Goal: Task Accomplishment & Management: Complete application form

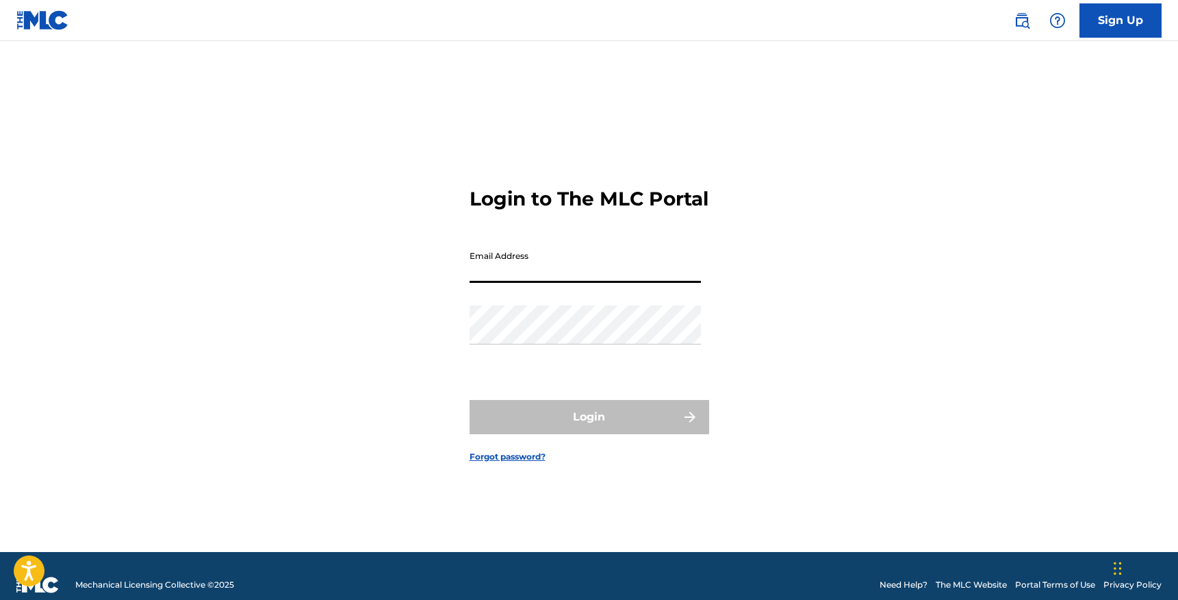
click at [552, 283] on input "Email Address" at bounding box center [585, 263] width 231 height 39
type input "[EMAIL_ADDRESS][DOMAIN_NAME]"
click at [487, 367] on div "Password" at bounding box center [585, 336] width 231 height 62
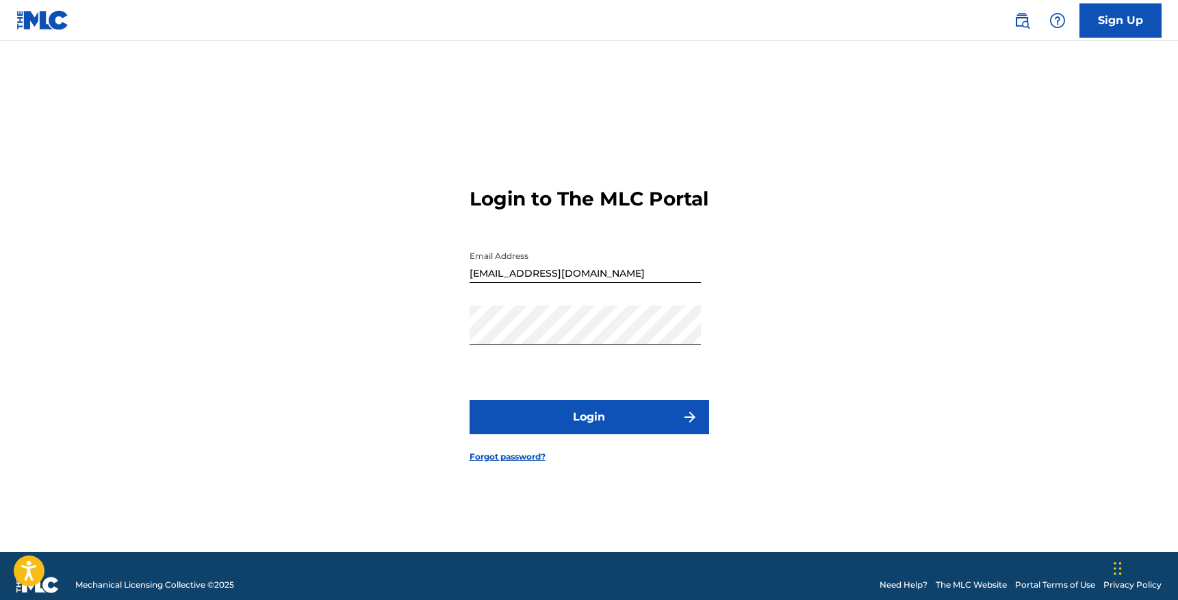
click at [553, 420] on button "Login" at bounding box center [590, 417] width 240 height 34
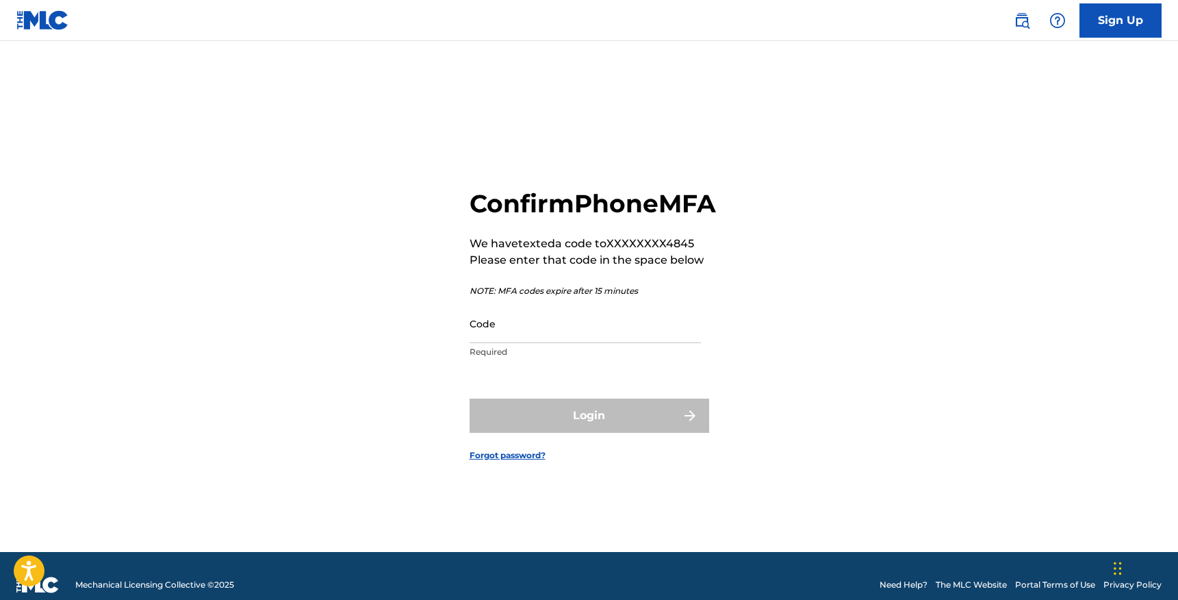
click at [574, 343] on input "Code" at bounding box center [585, 323] width 231 height 39
paste input "193897"
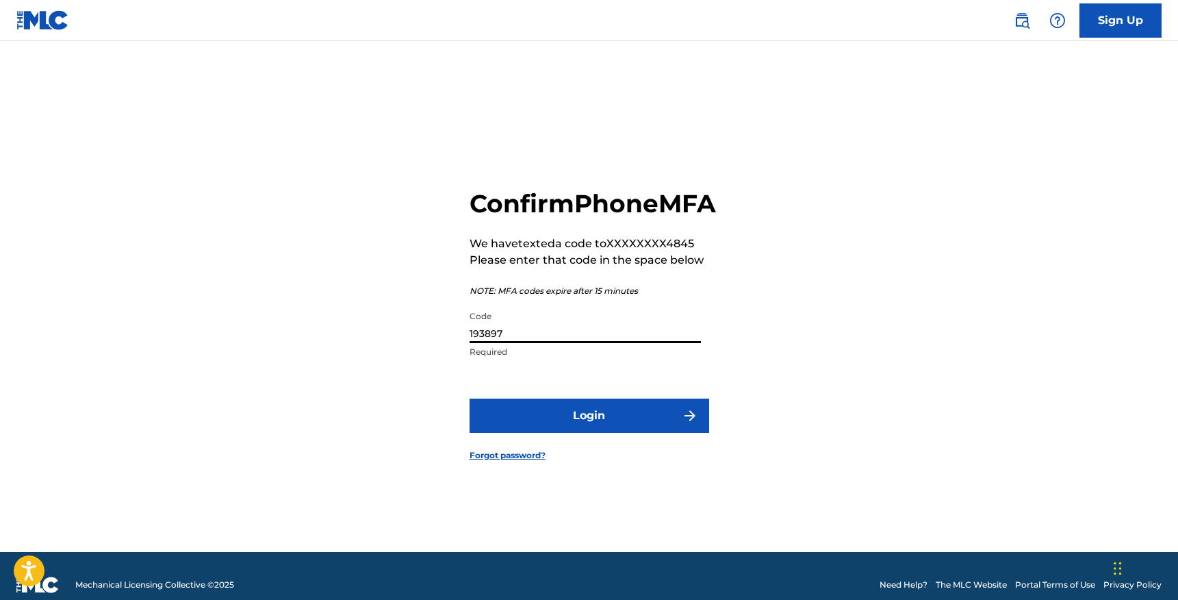
type input "193897"
click at [553, 424] on button "Login" at bounding box center [590, 415] width 240 height 34
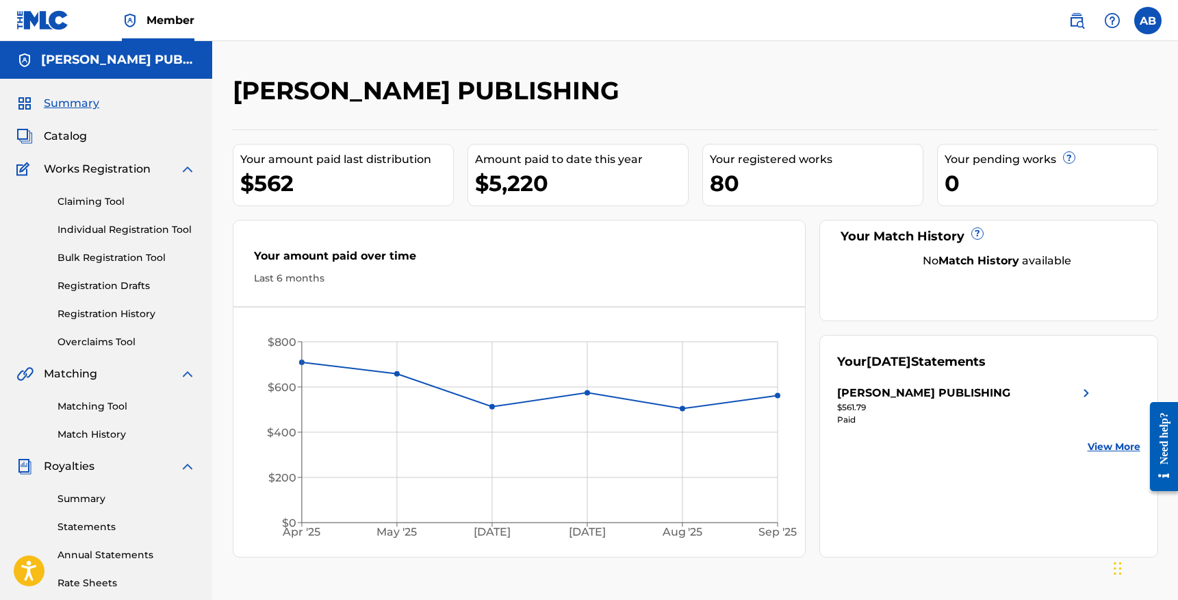
click at [116, 232] on link "Individual Registration Tool" at bounding box center [126, 229] width 138 height 14
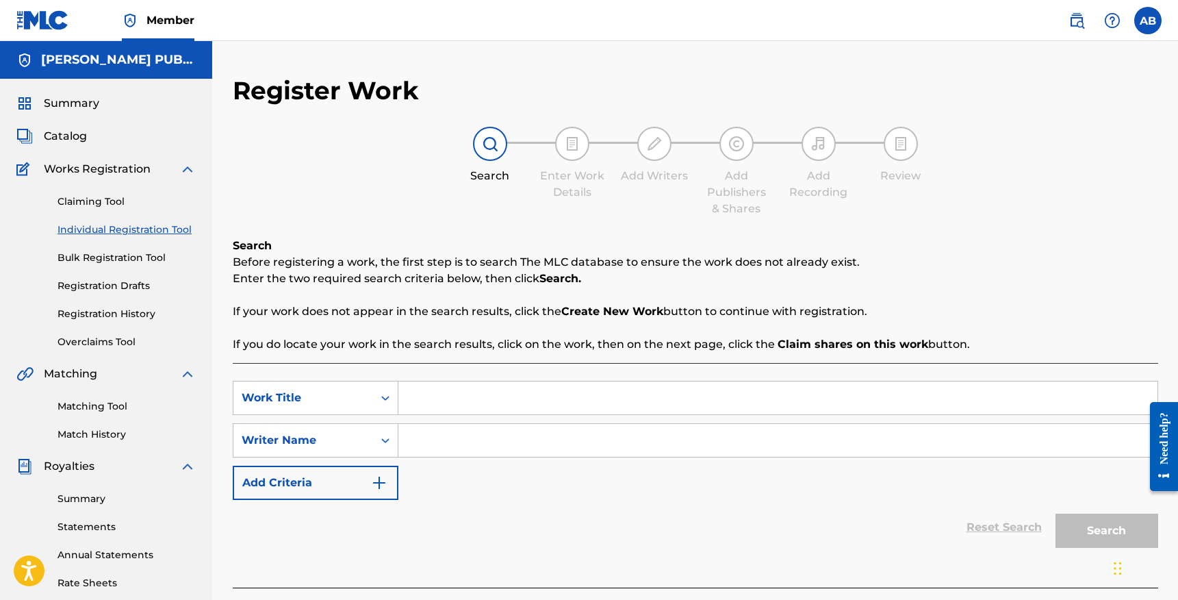
click at [420, 392] on input "Search Form" at bounding box center [777, 397] width 759 height 33
type input "other half"
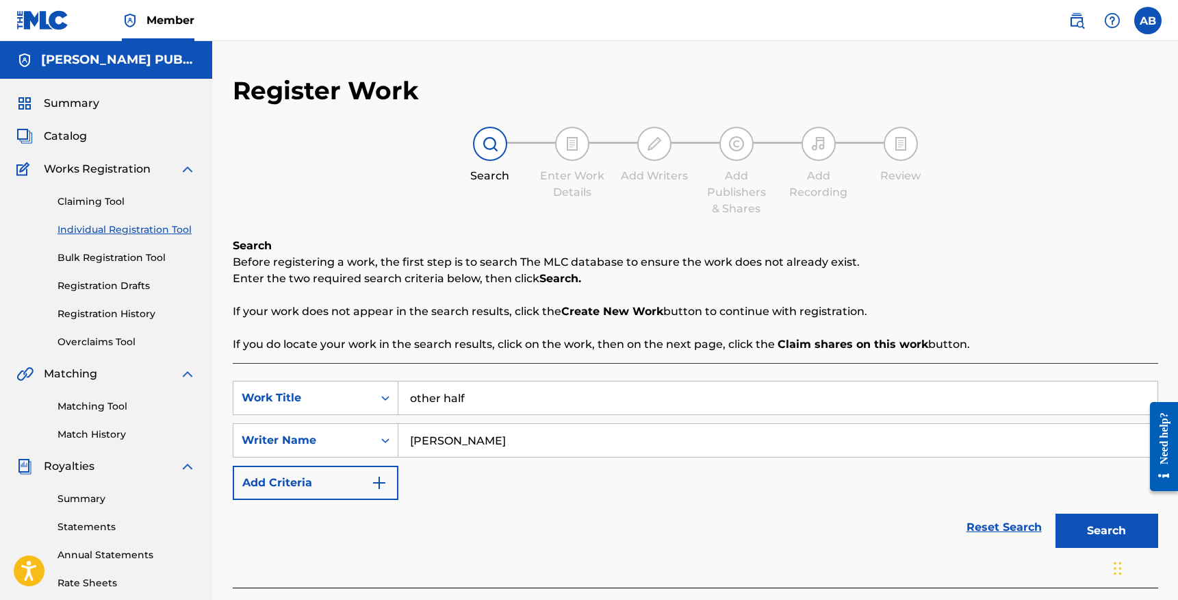
type input "[PERSON_NAME]"
click at [1092, 531] on button "Search" at bounding box center [1106, 530] width 103 height 34
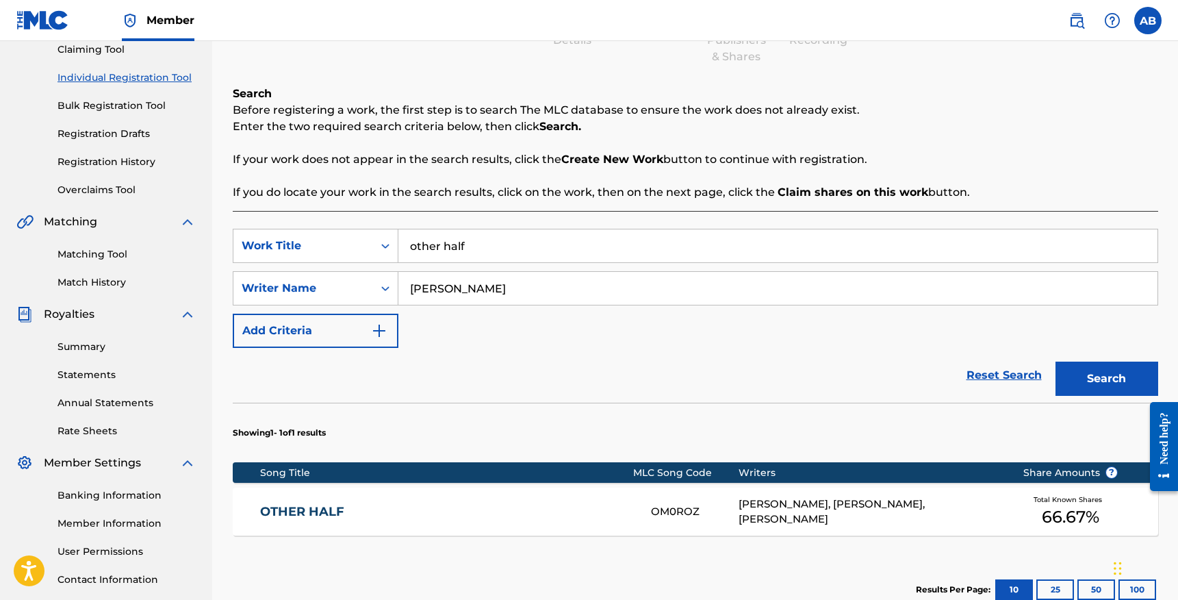
scroll to position [255, 0]
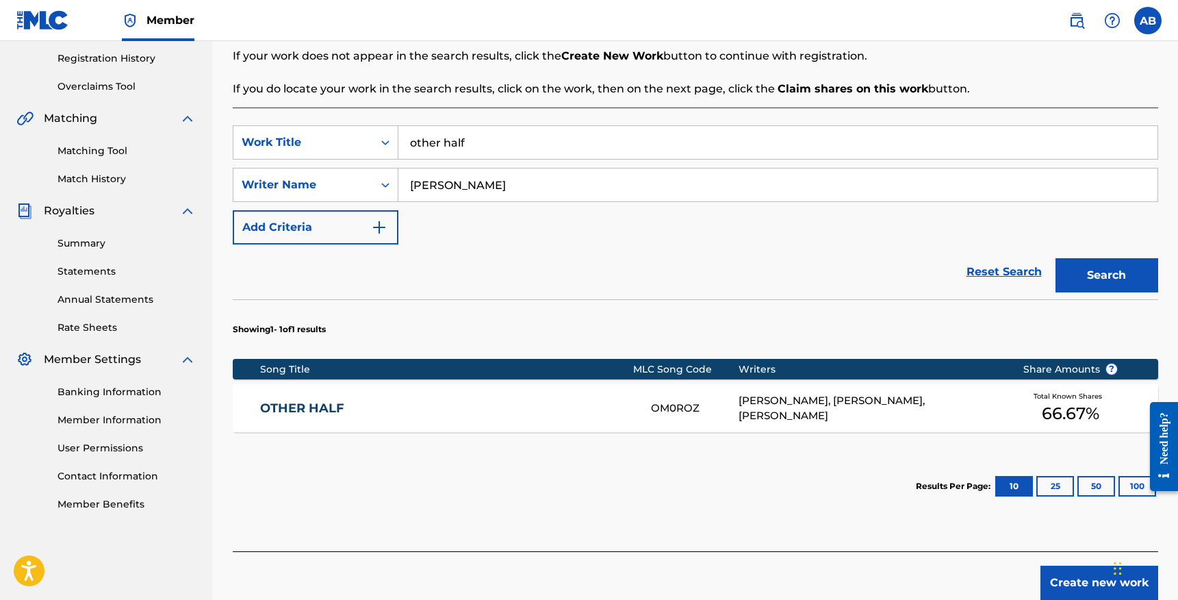
click at [766, 414] on div "[PERSON_NAME], [PERSON_NAME], [PERSON_NAME]" at bounding box center [871, 408] width 264 height 31
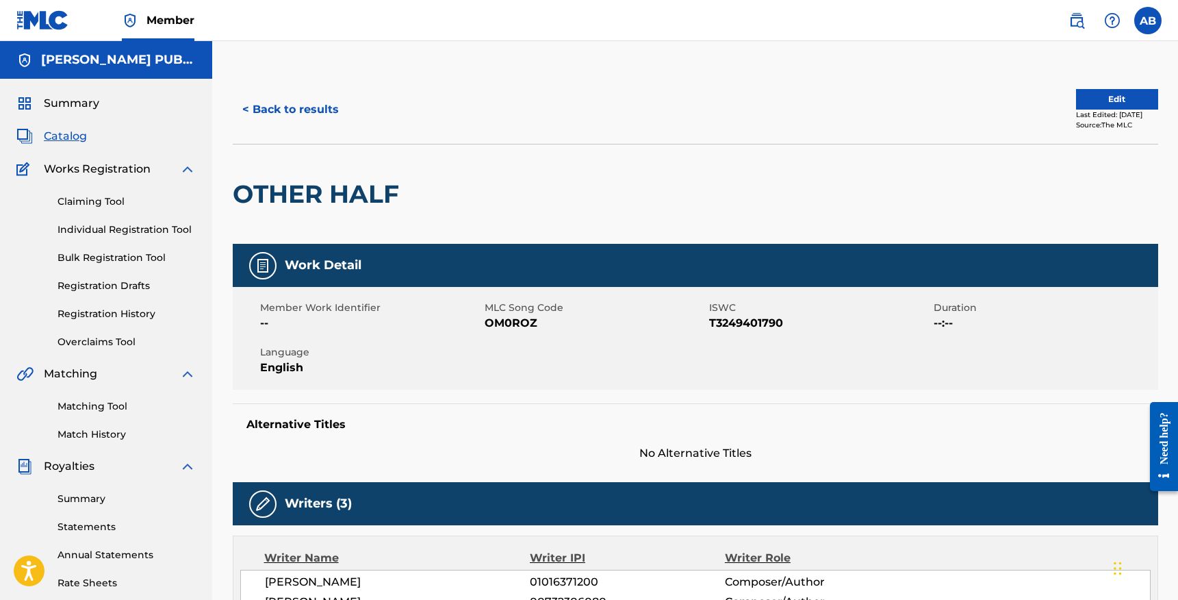
click at [102, 205] on link "Claiming Tool" at bounding box center [126, 201] width 138 height 14
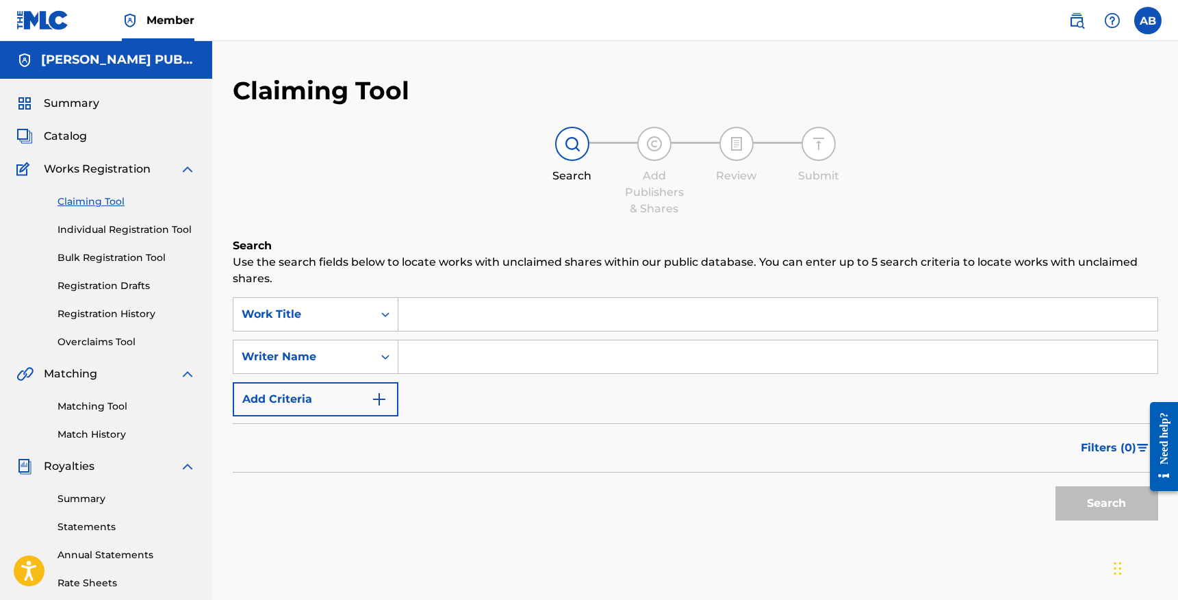
click at [445, 307] on input "Search Form" at bounding box center [777, 314] width 759 height 33
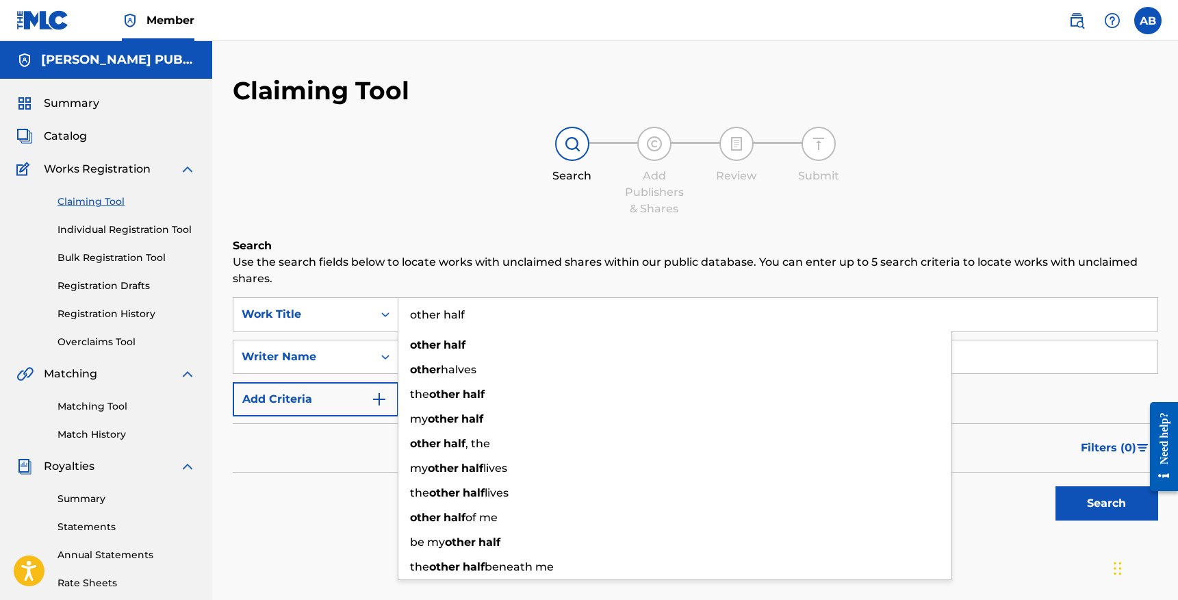
type input "other half"
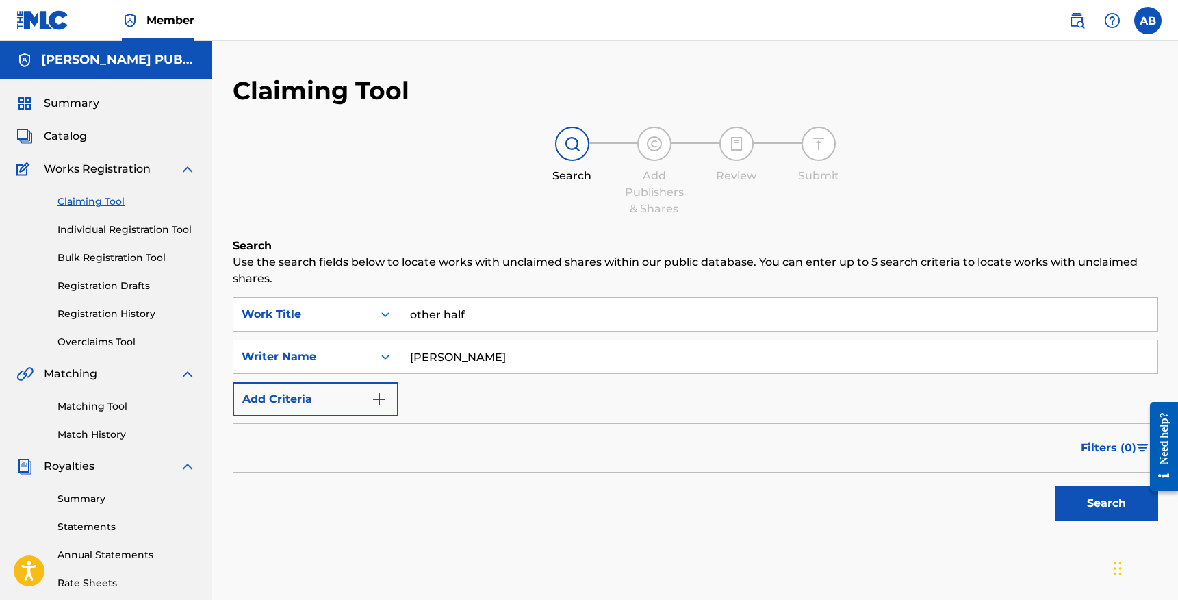
type input "[PERSON_NAME]"
click at [1062, 497] on button "Search" at bounding box center [1106, 503] width 103 height 34
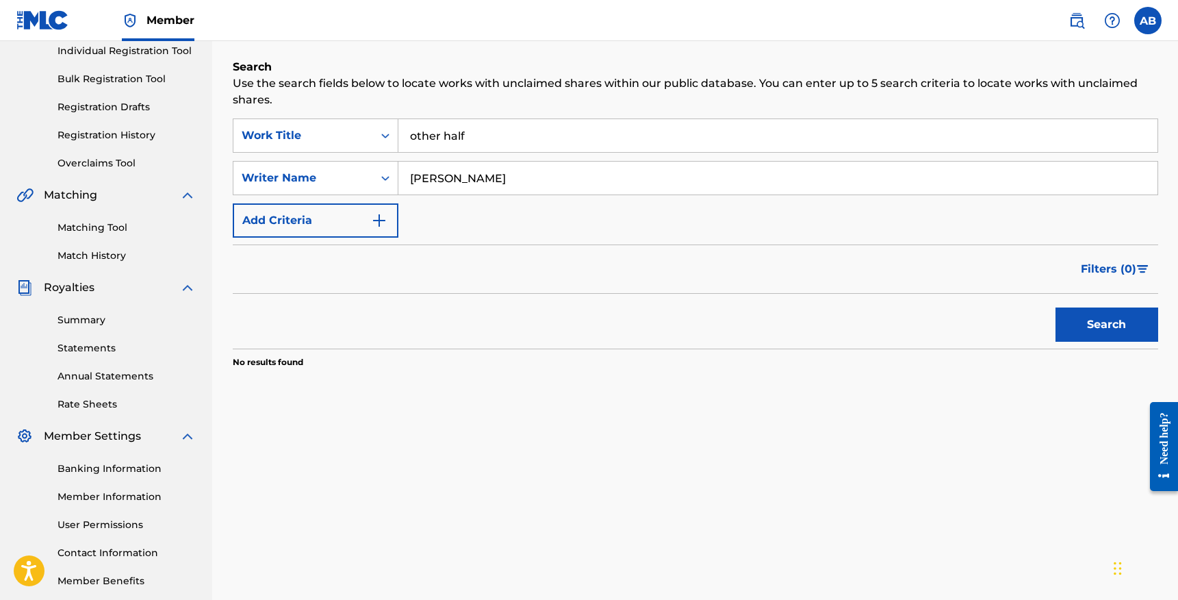
scroll to position [97, 0]
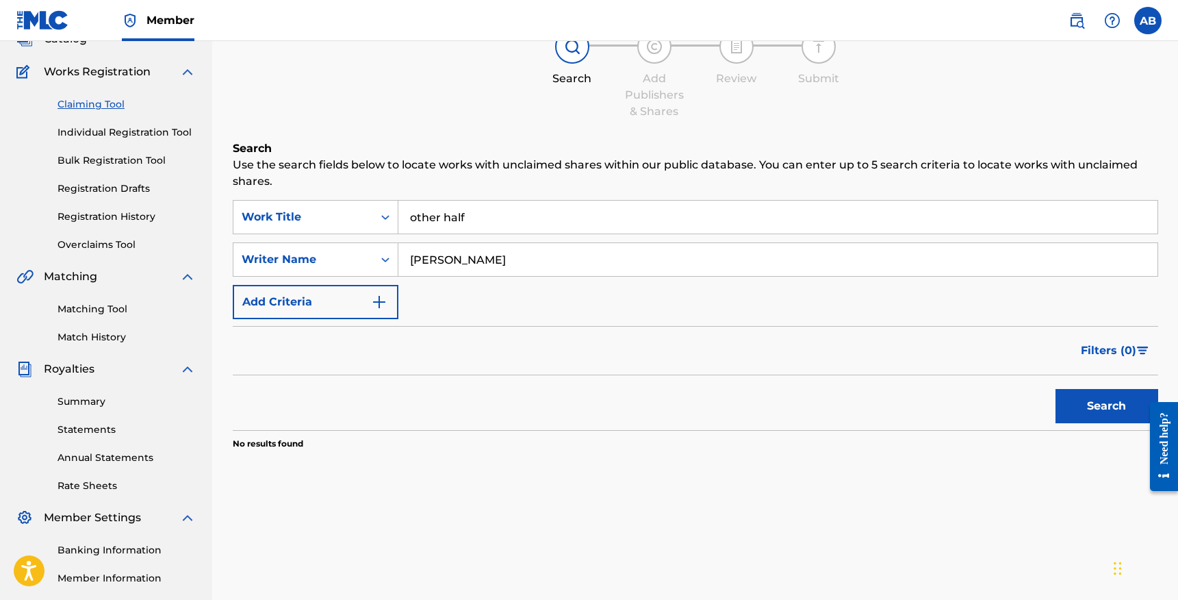
click at [109, 121] on div "Claiming Tool Individual Registration Tool Bulk Registration Tool Registration …" at bounding box center [105, 166] width 179 height 172
click at [118, 129] on link "Individual Registration Tool" at bounding box center [126, 132] width 138 height 14
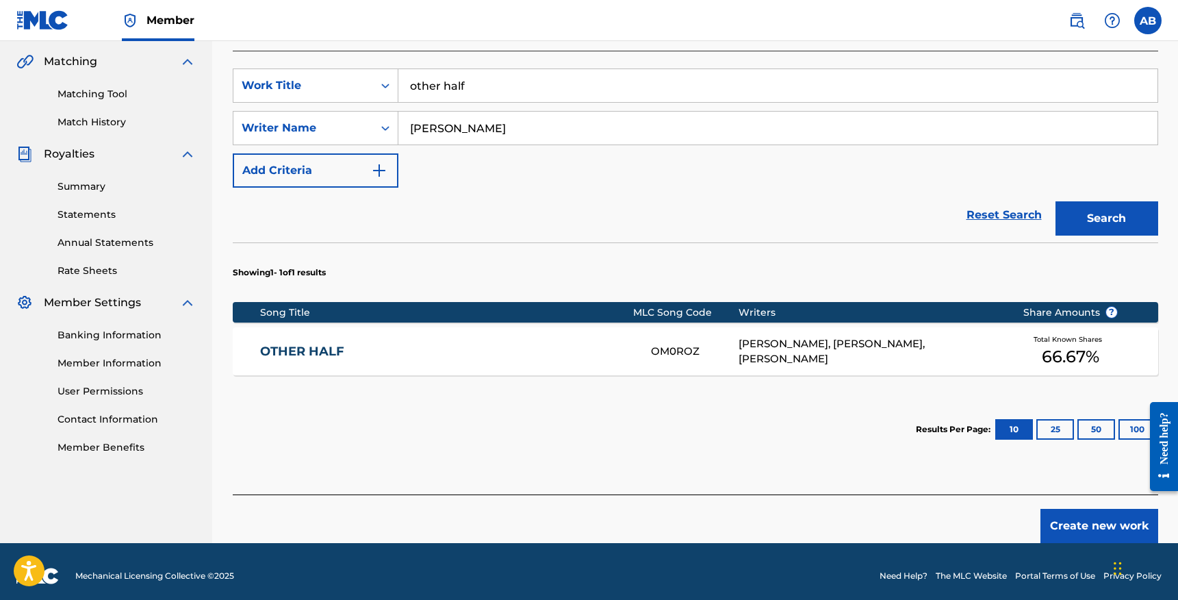
scroll to position [321, 0]
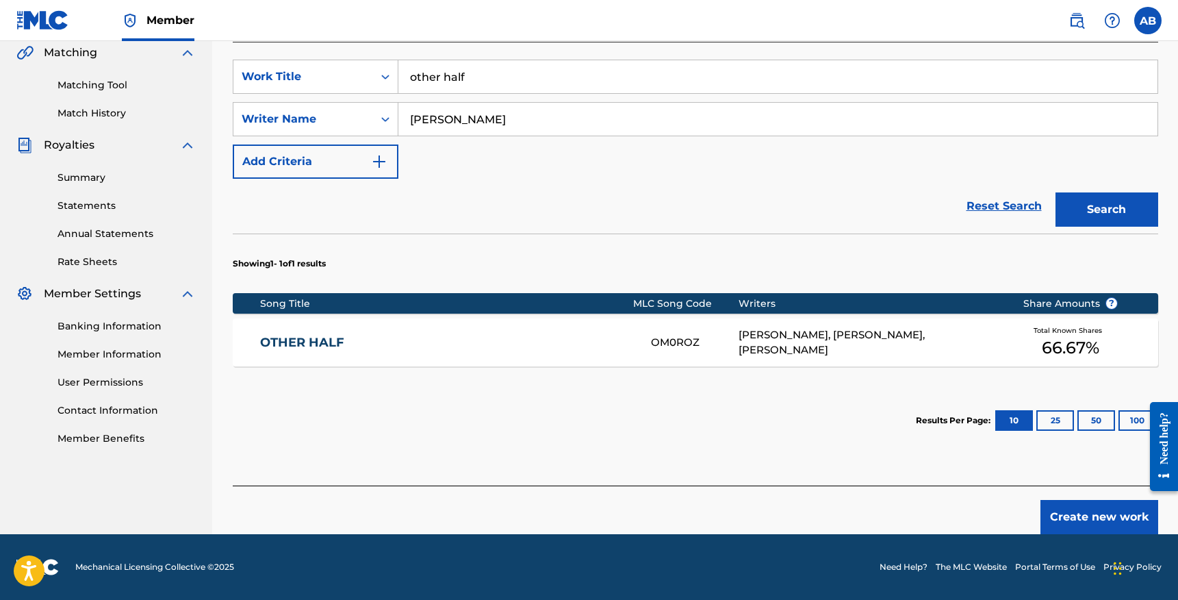
click at [554, 333] on div "OTHER HALF OM0ROZ [PERSON_NAME], [PERSON_NAME], [PERSON_NAME] Total Known Share…" at bounding box center [695, 342] width 925 height 48
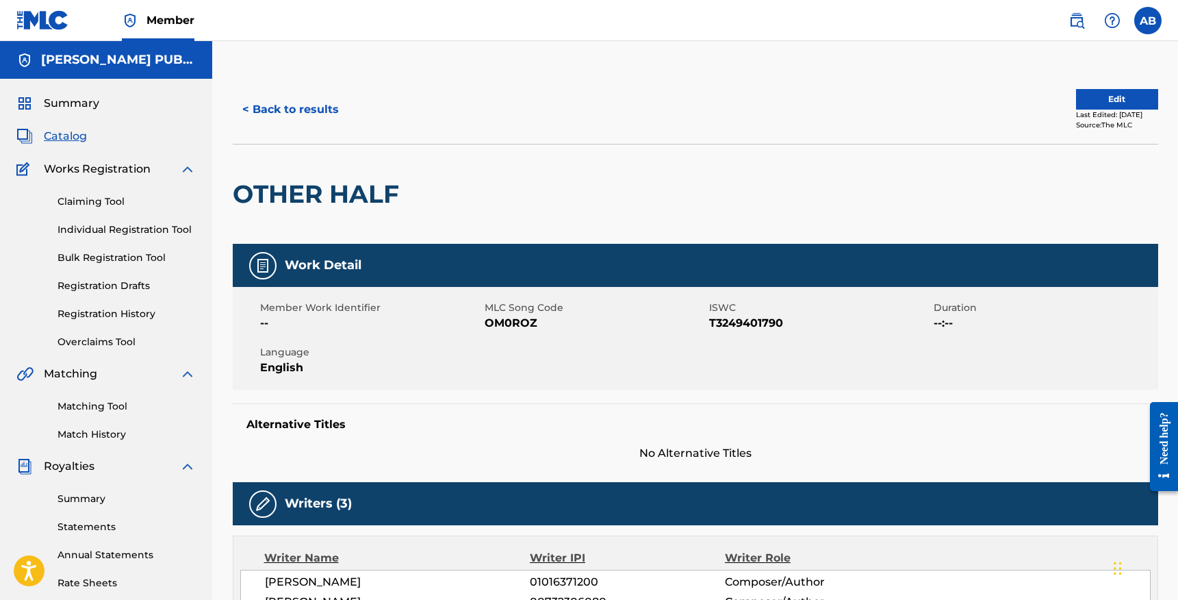
click at [1105, 91] on button "Edit" at bounding box center [1117, 99] width 82 height 21
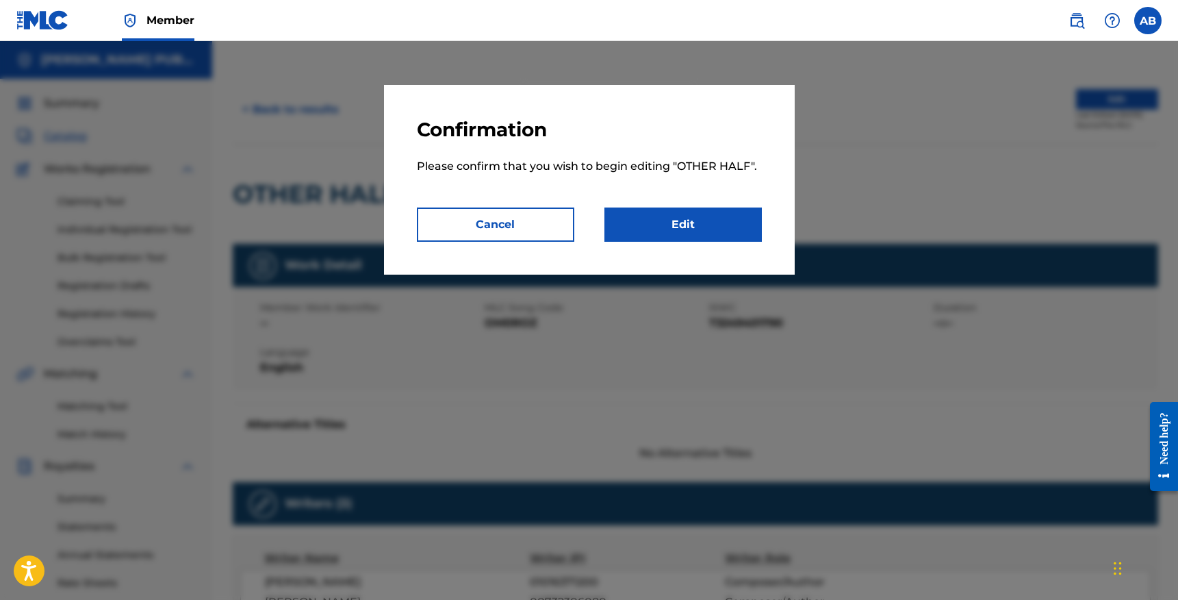
click at [709, 207] on link "Edit" at bounding box center [682, 224] width 157 height 34
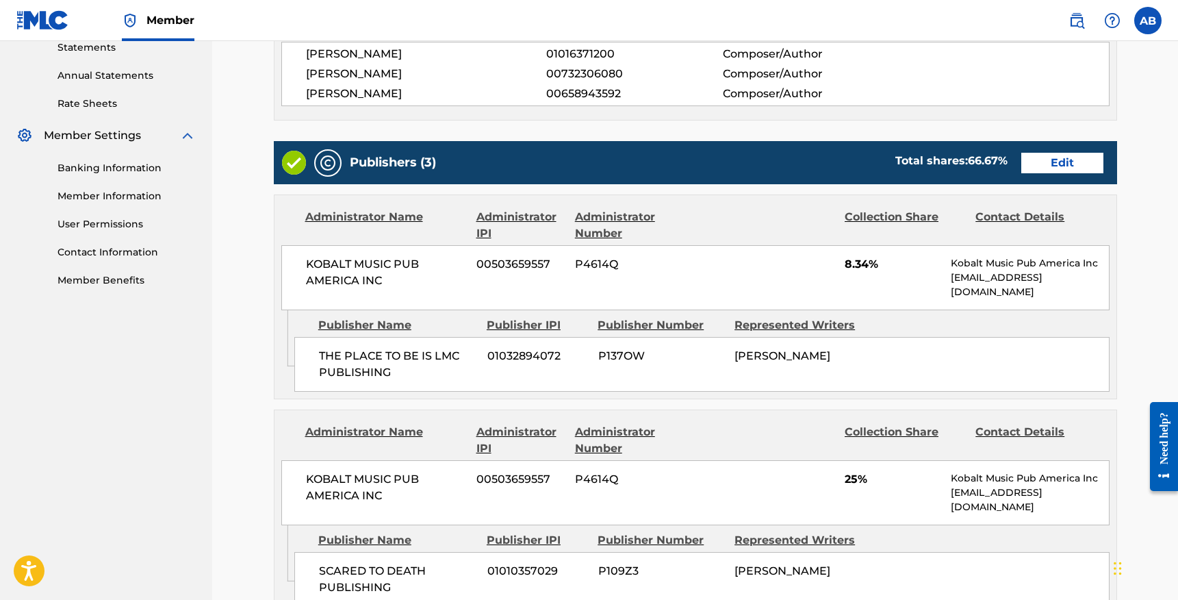
scroll to position [457, 0]
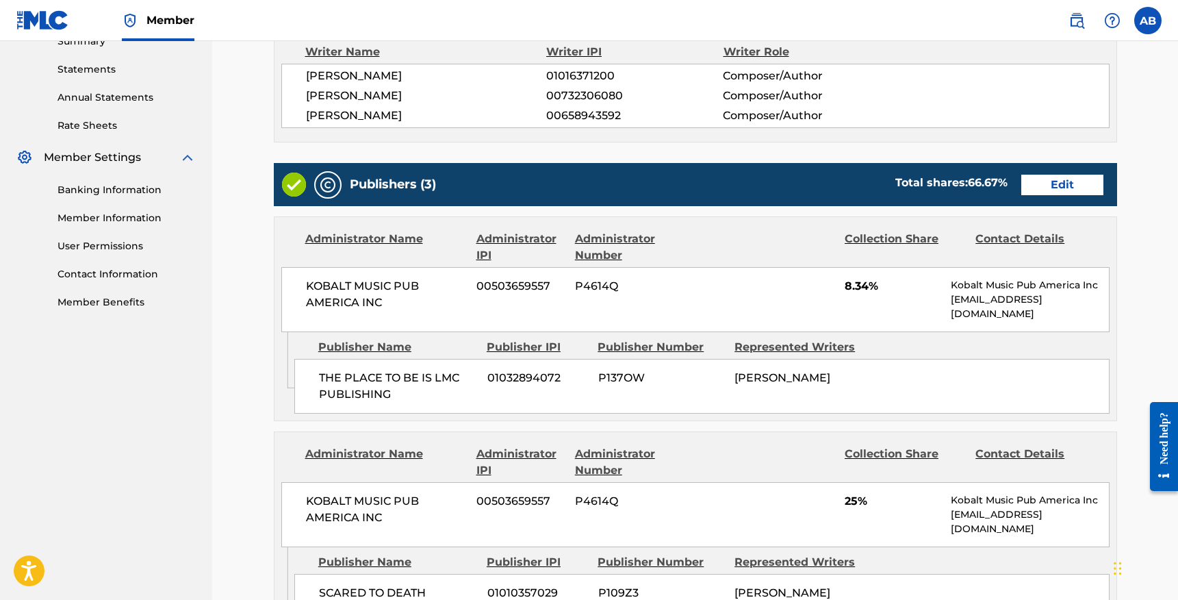
click at [1081, 190] on link "Edit" at bounding box center [1062, 185] width 82 height 21
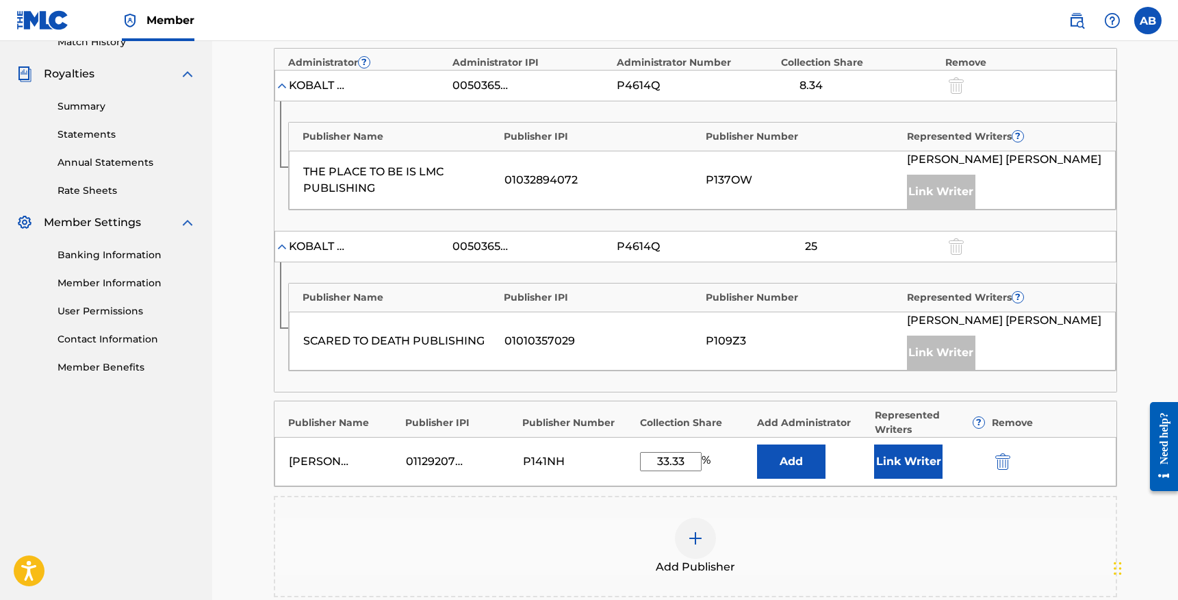
scroll to position [394, 0]
click at [887, 450] on button "Link Writer" at bounding box center [908, 460] width 68 height 34
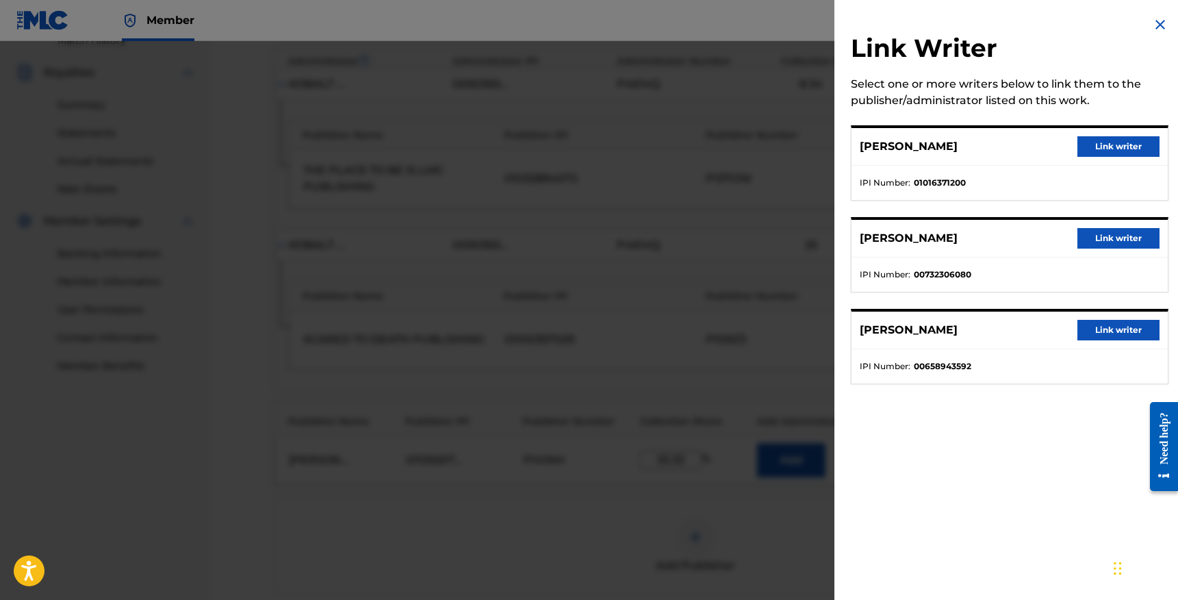
click at [1097, 238] on button "Link writer" at bounding box center [1118, 238] width 82 height 21
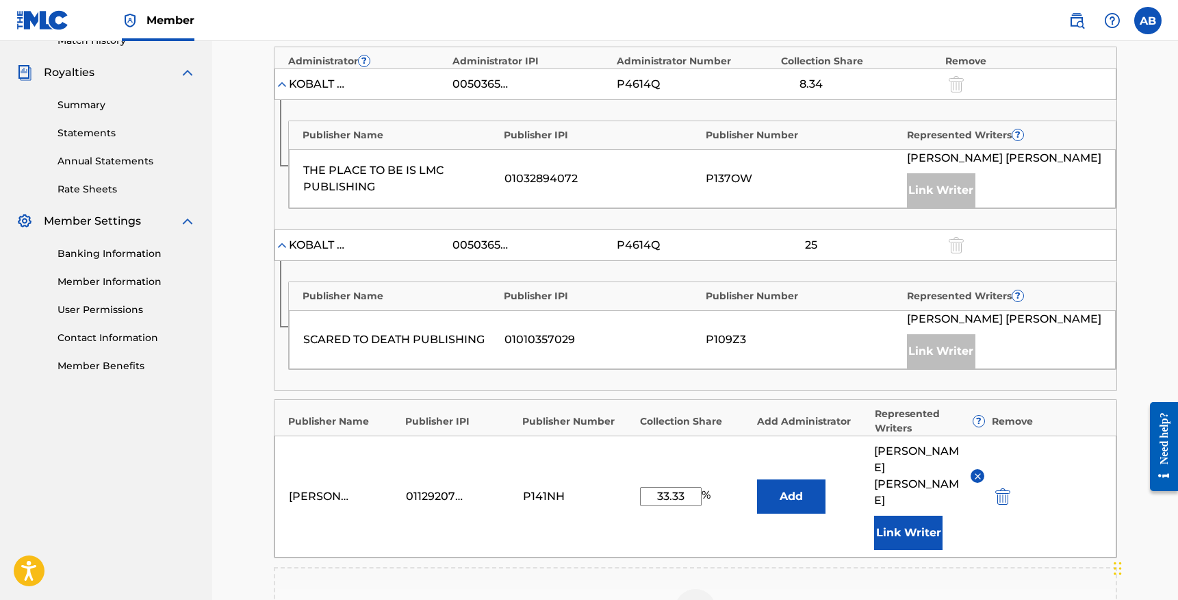
scroll to position [686, 0]
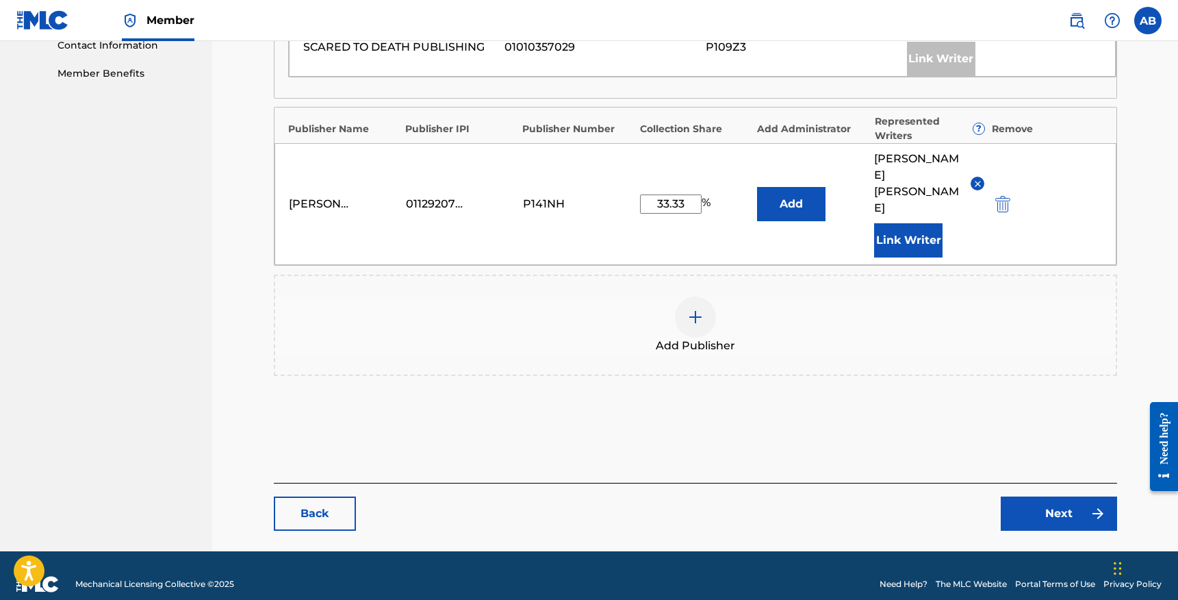
click at [1062, 498] on link "Next" at bounding box center [1059, 513] width 116 height 34
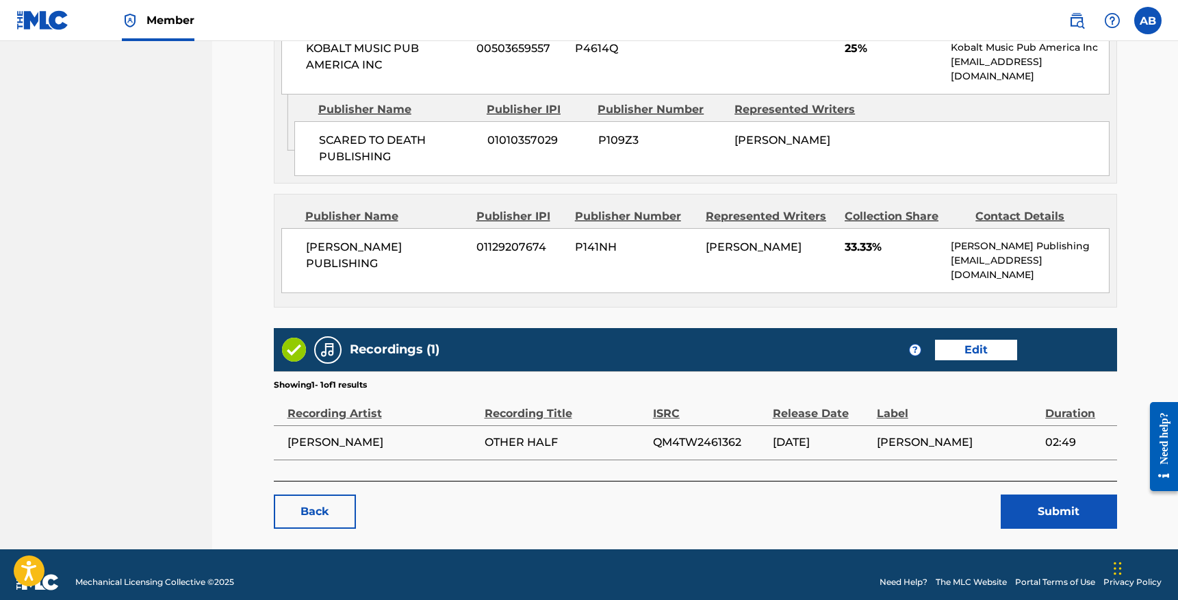
scroll to position [910, 0]
click at [1046, 494] on button "Submit" at bounding box center [1059, 511] width 116 height 34
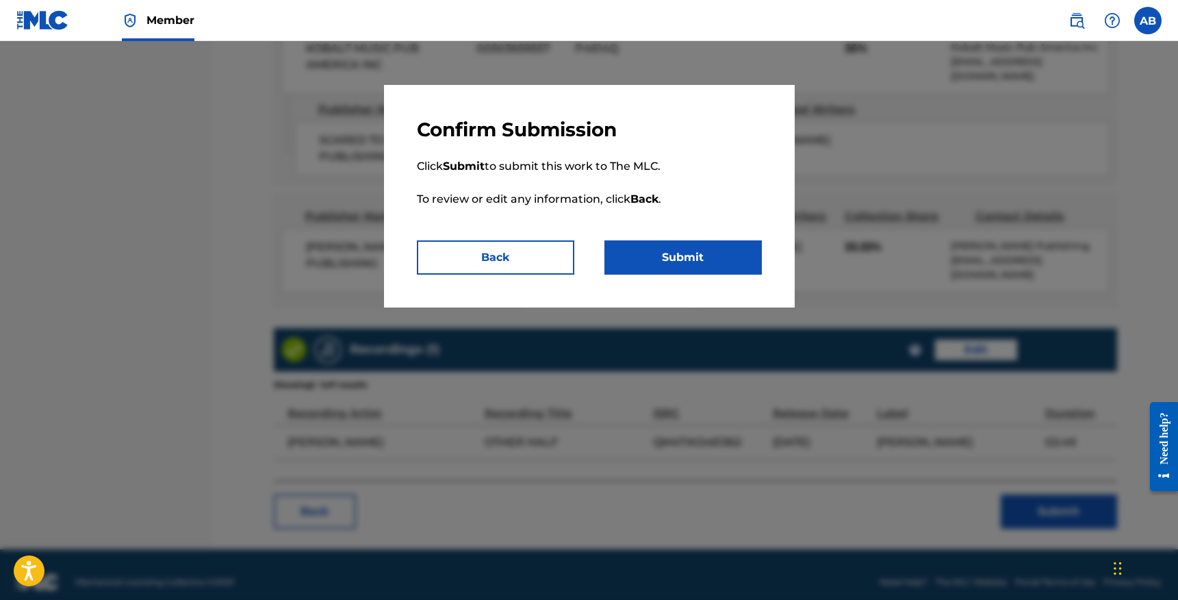
click at [708, 277] on div "Confirm Submission Click Submit to submit this work to The MLC. To review or ed…" at bounding box center [589, 196] width 411 height 222
click at [708, 253] on button "Submit" at bounding box center [682, 257] width 157 height 34
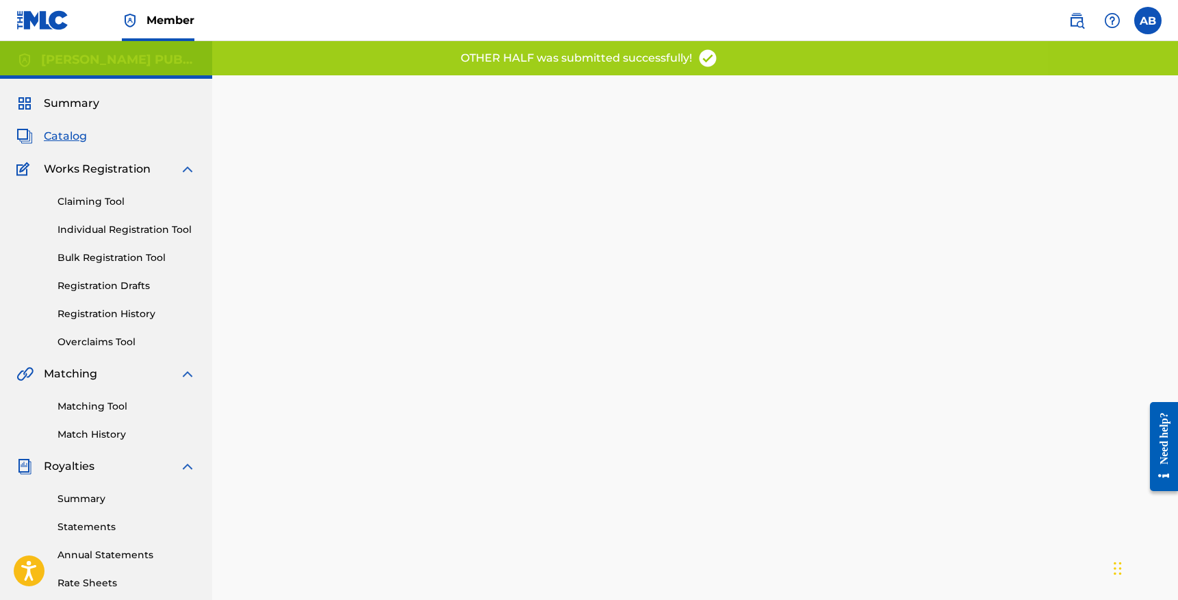
click at [125, 232] on link "Individual Registration Tool" at bounding box center [126, 229] width 138 height 14
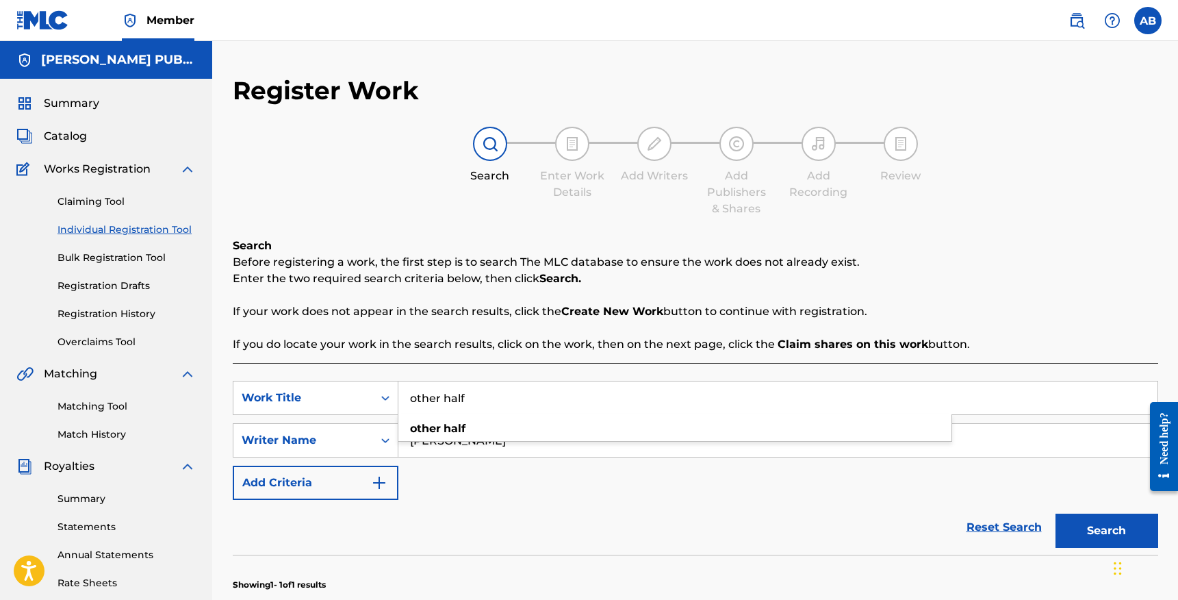
drag, startPoint x: 480, startPoint y: 394, endPoint x: 320, endPoint y: 376, distance: 161.2
click at [320, 376] on div "SearchWithCriteria5c559d06-caf7-4f30-84be-166e4d2d2614 Work Title other half ot…" at bounding box center [695, 585] width 925 height 444
type input "bite"
click at [509, 483] on div "SearchWithCriteria5c559d06-caf7-4f30-84be-166e4d2d2614 Work Title bite SearchWi…" at bounding box center [695, 440] width 925 height 119
click at [1067, 530] on button "Search" at bounding box center [1106, 530] width 103 height 34
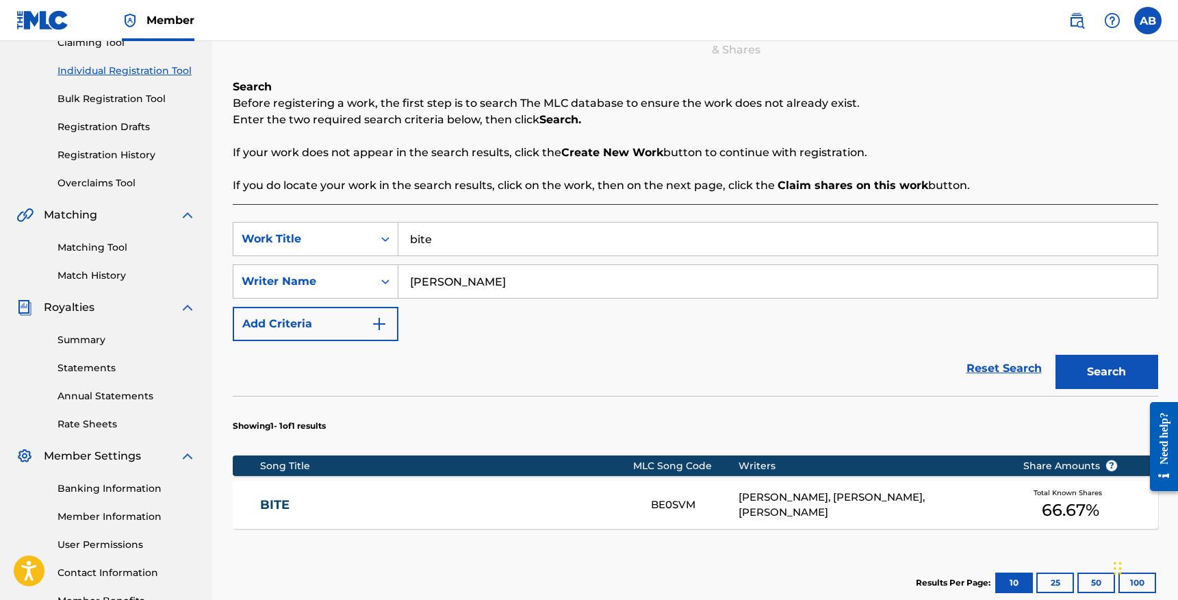
scroll to position [161, 0]
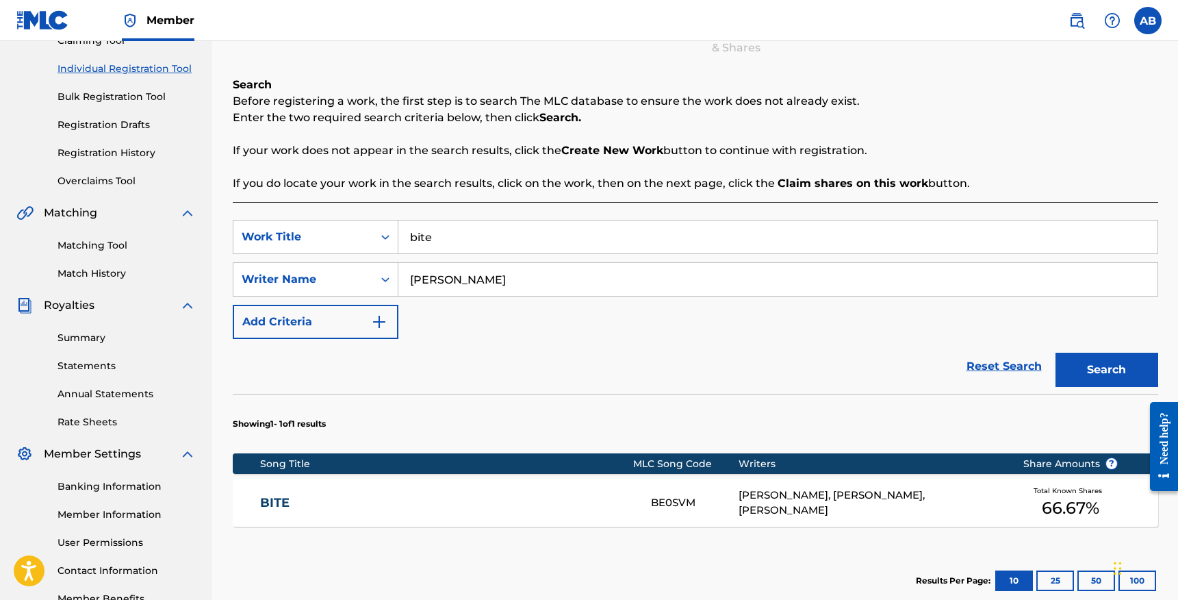
click at [791, 498] on div "[PERSON_NAME], [PERSON_NAME], [PERSON_NAME]" at bounding box center [871, 502] width 264 height 31
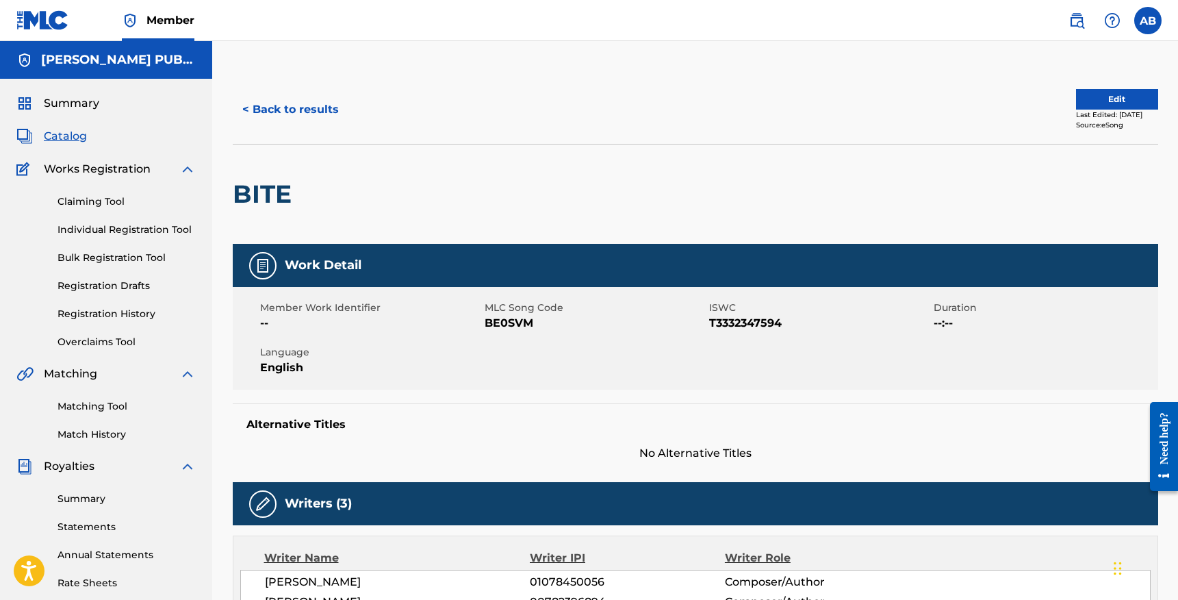
click at [1086, 94] on button "Edit" at bounding box center [1117, 99] width 82 height 21
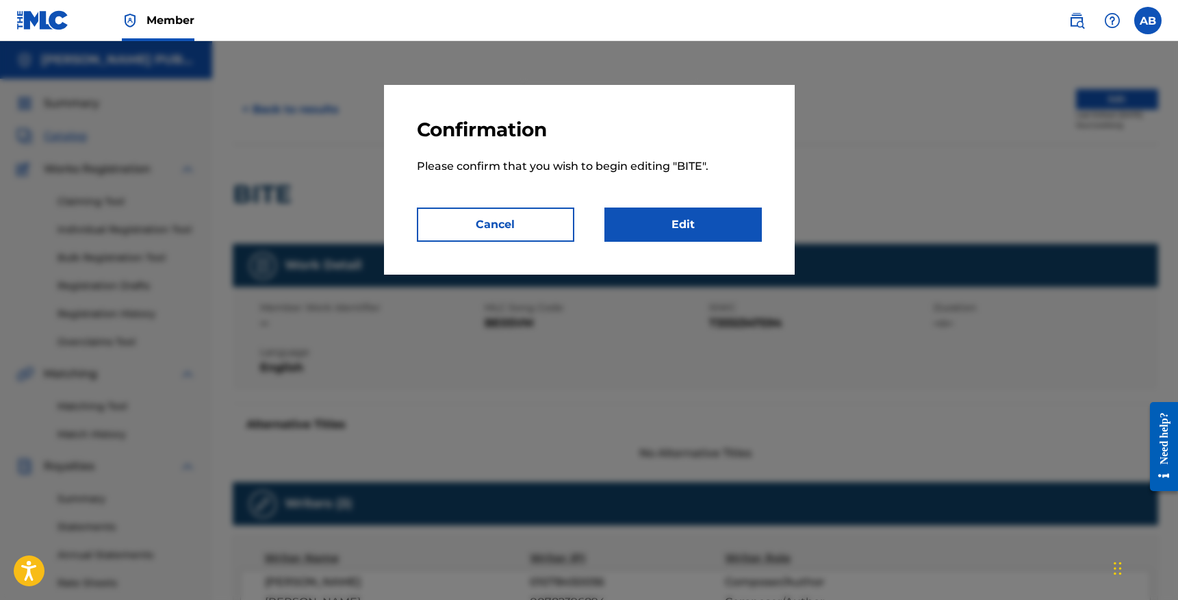
click at [650, 232] on link "Edit" at bounding box center [682, 224] width 157 height 34
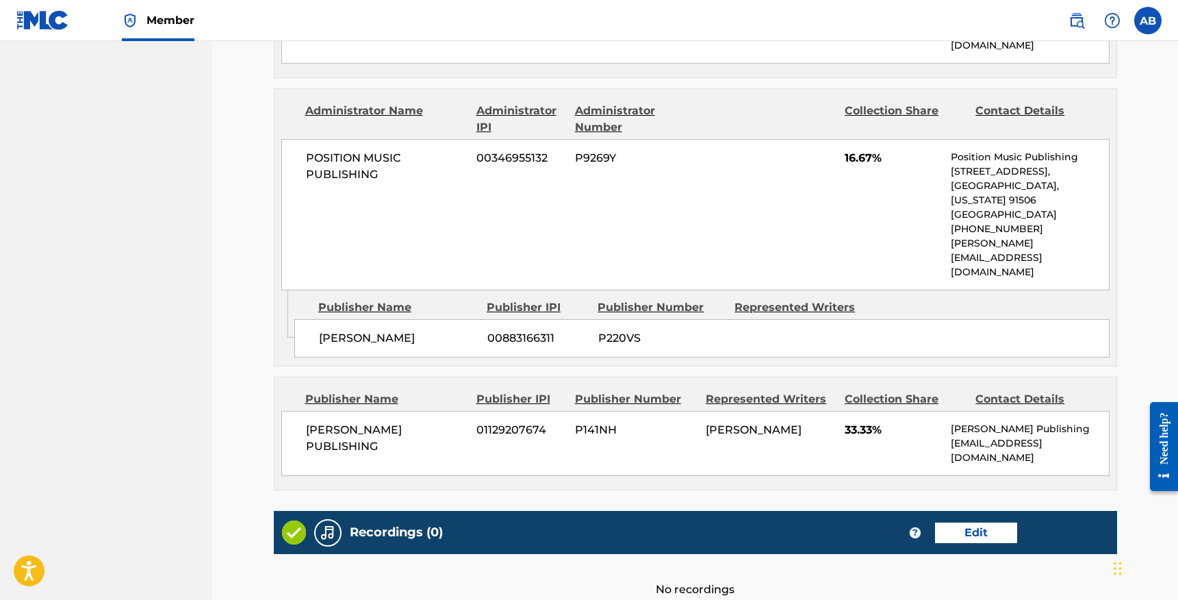
scroll to position [849, 0]
